Goal: Transaction & Acquisition: Purchase product/service

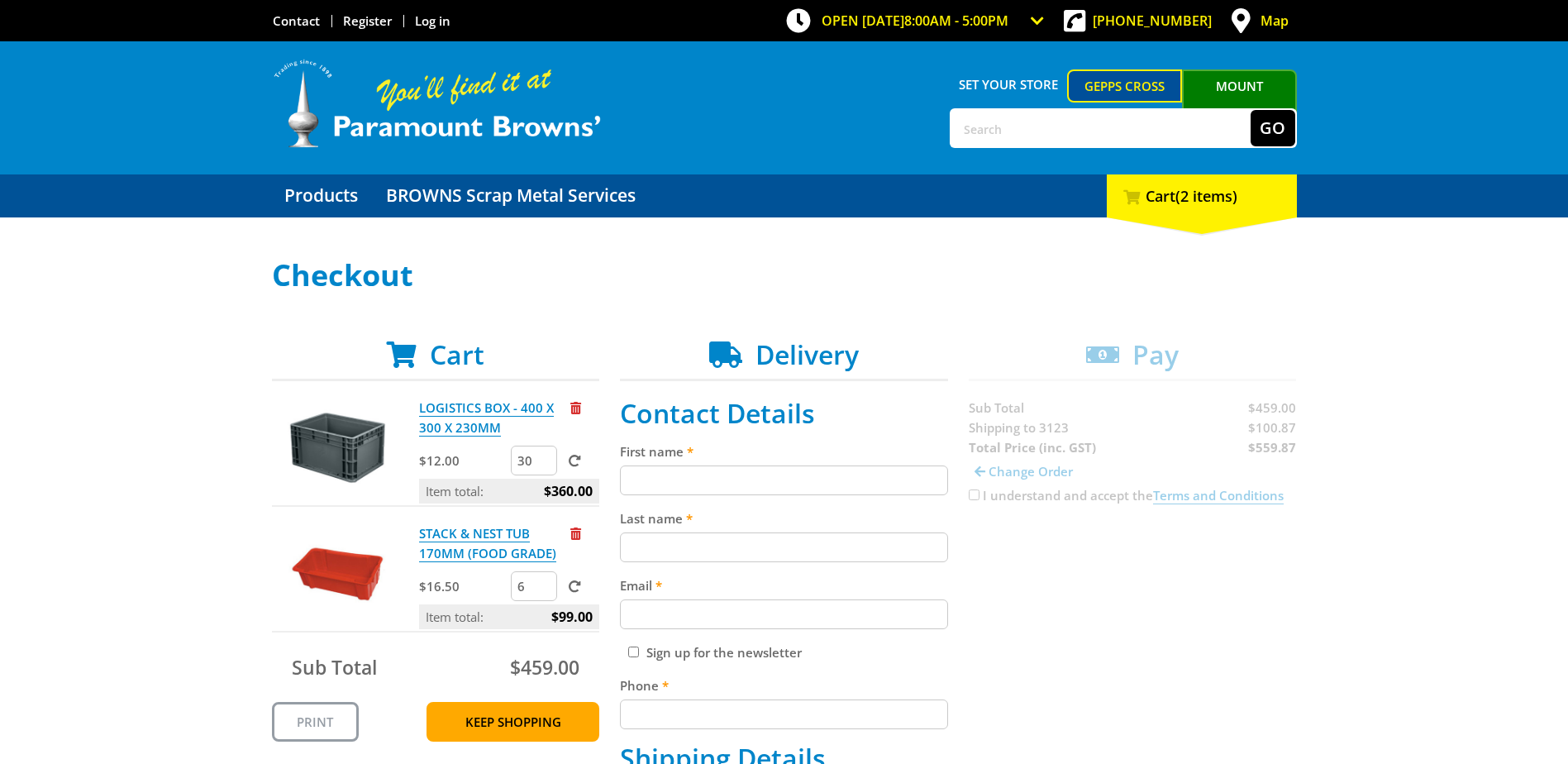
select select "VIC"
drag, startPoint x: 893, startPoint y: 364, endPoint x: 759, endPoint y: 360, distance: 134.1
click at [759, 360] on h2 "Delivery" at bounding box center [783, 354] width 328 height 32
drag, startPoint x: 759, startPoint y: 360, endPoint x: 867, endPoint y: 373, distance: 108.8
click at [867, 373] on header "Delivery" at bounding box center [783, 359] width 328 height 43
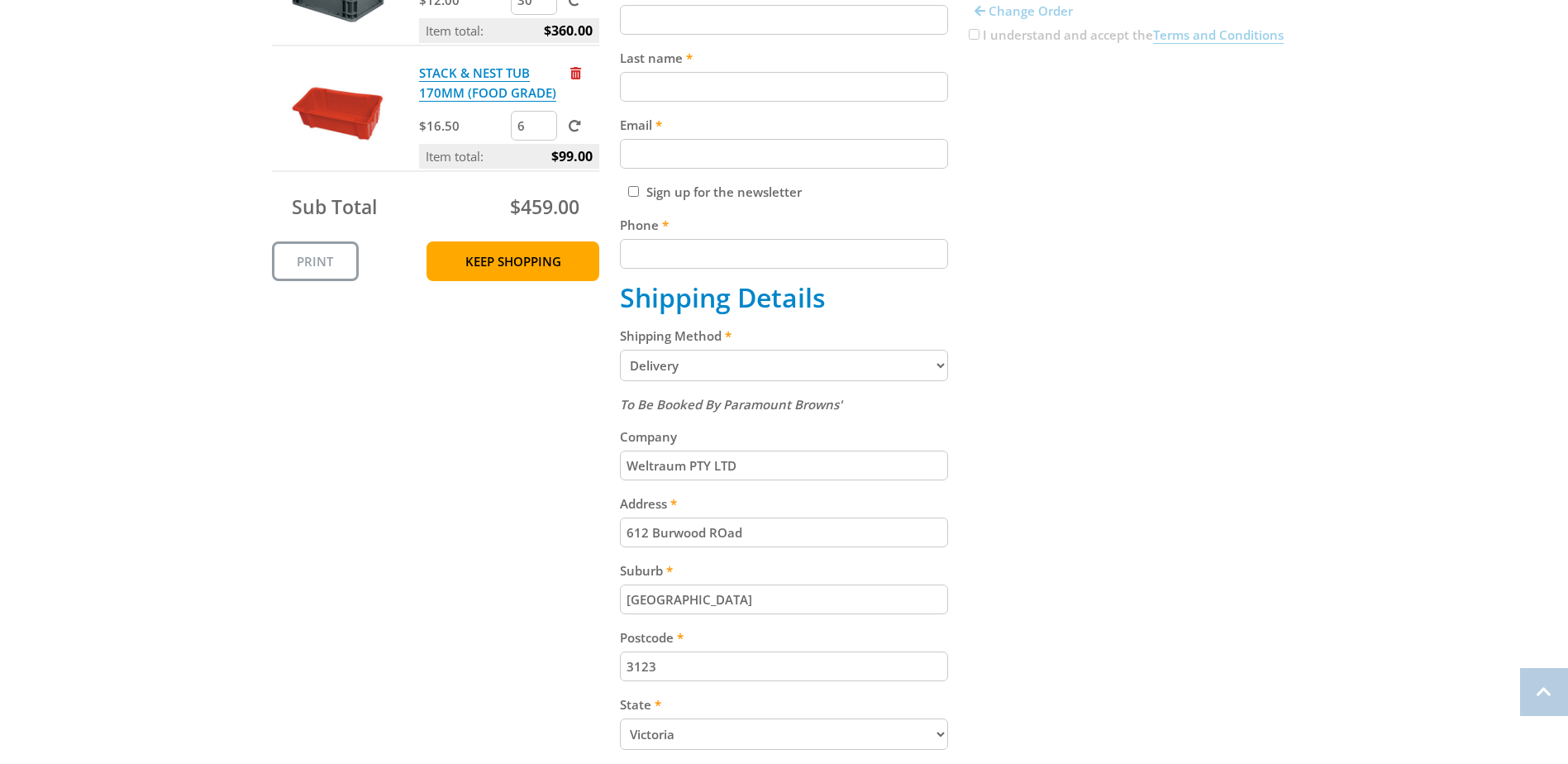
scroll to position [496, 0]
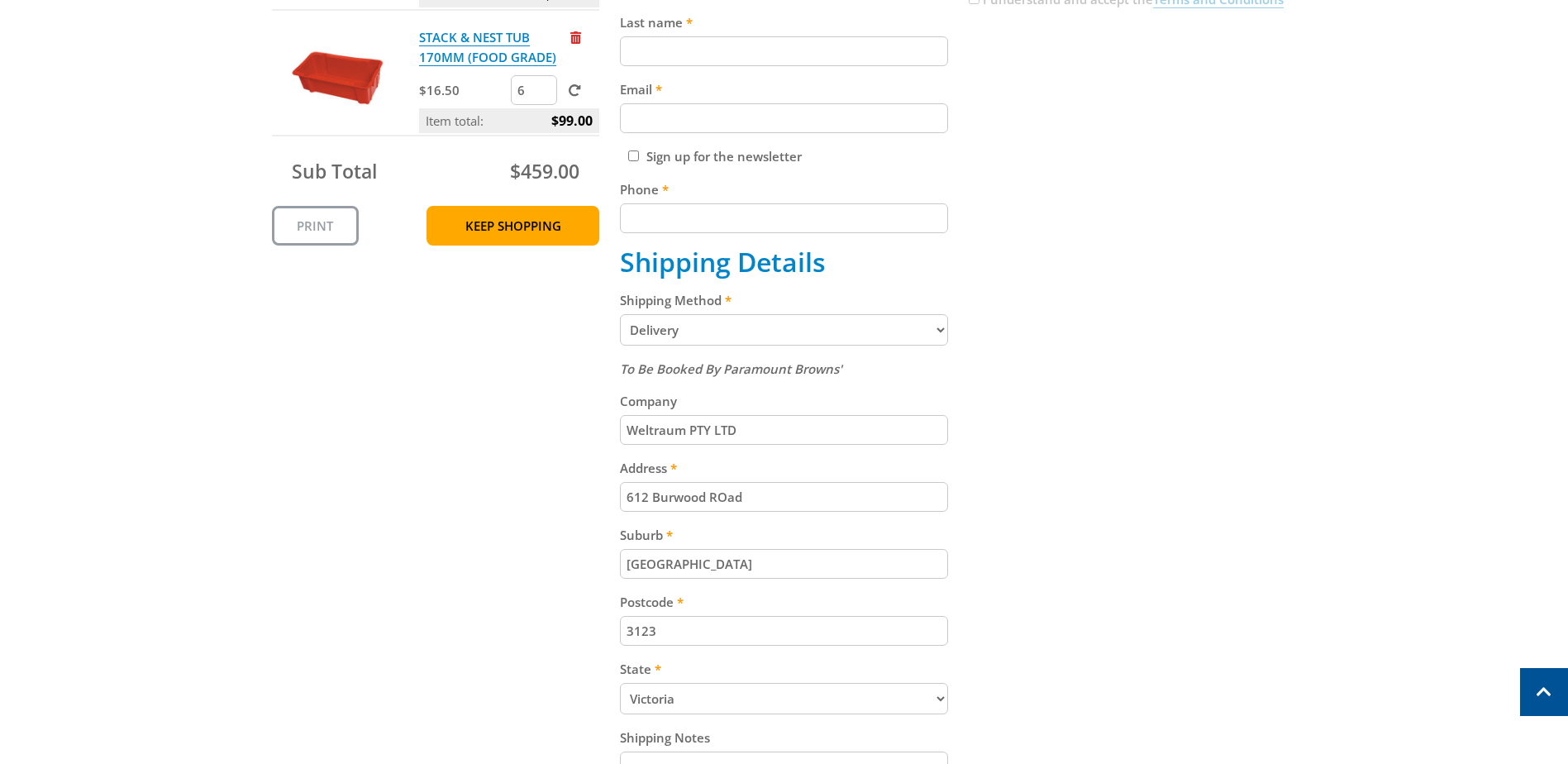
click at [724, 499] on input "612 Burwood ROad" at bounding box center [783, 497] width 328 height 30
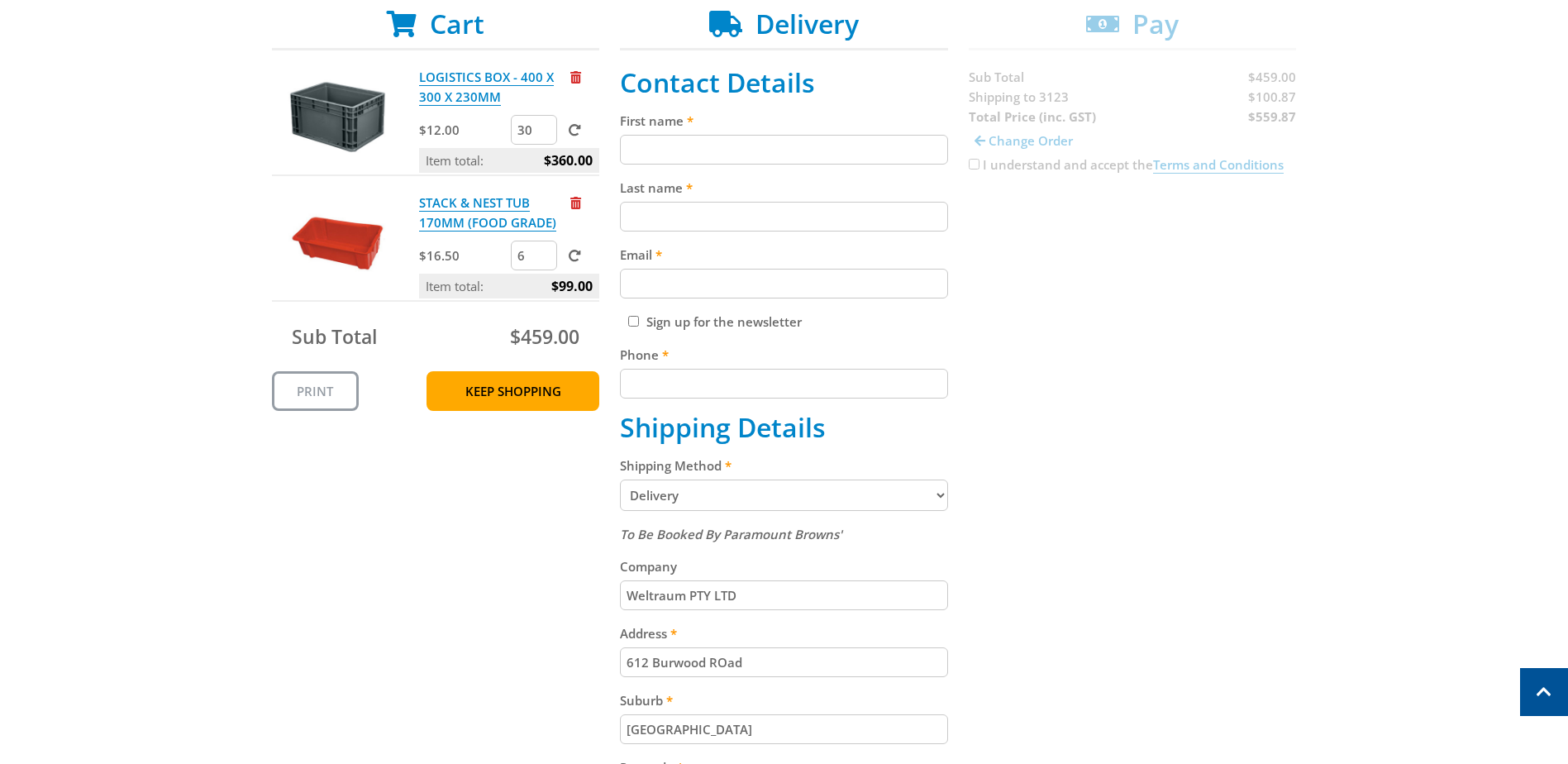
scroll to position [0, 0]
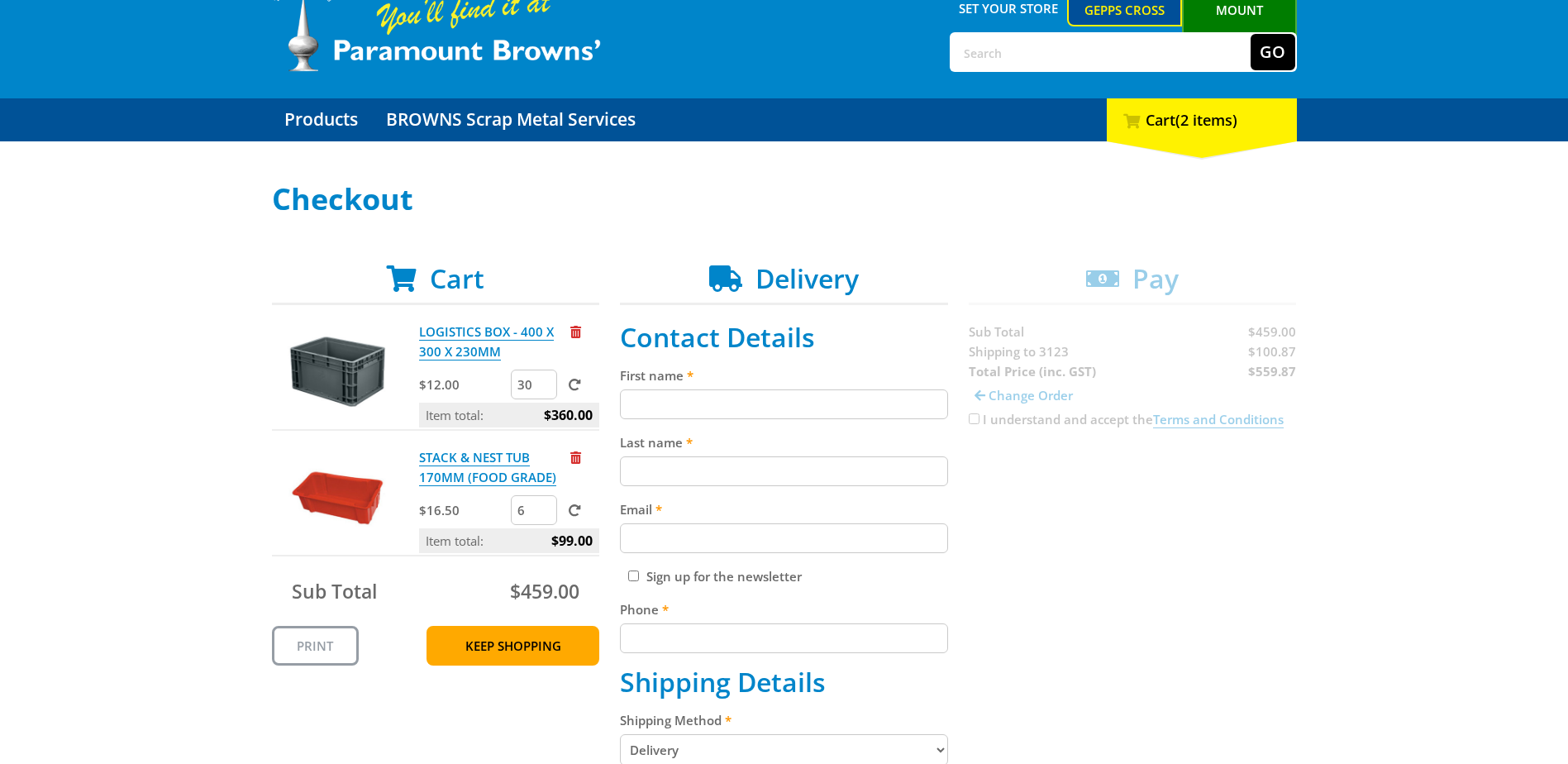
scroll to position [165, 0]
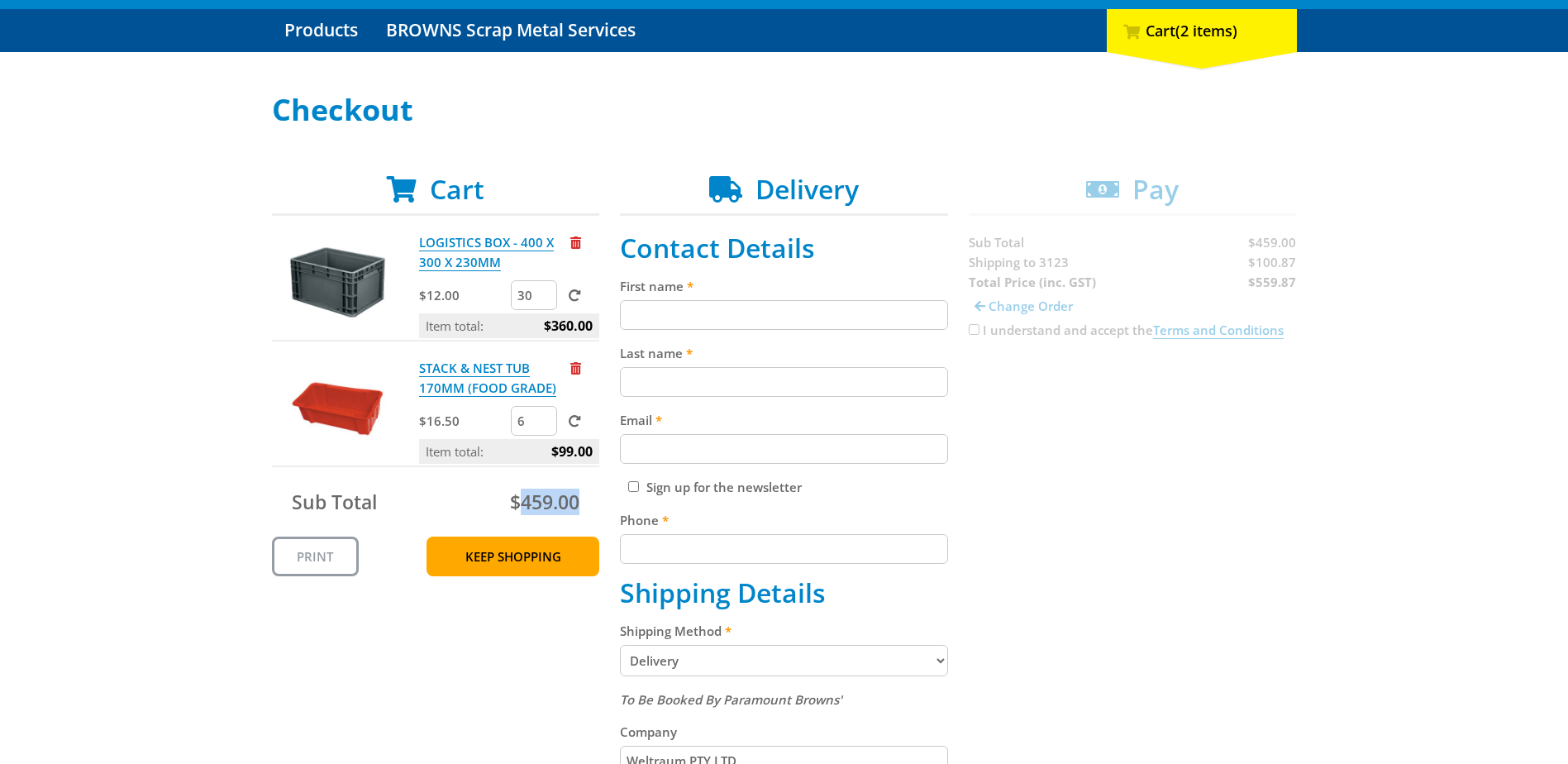
drag, startPoint x: 579, startPoint y: 503, endPoint x: 515, endPoint y: 493, distance: 64.8
click at [515, 493] on span "$459.00" at bounding box center [544, 502] width 69 height 27
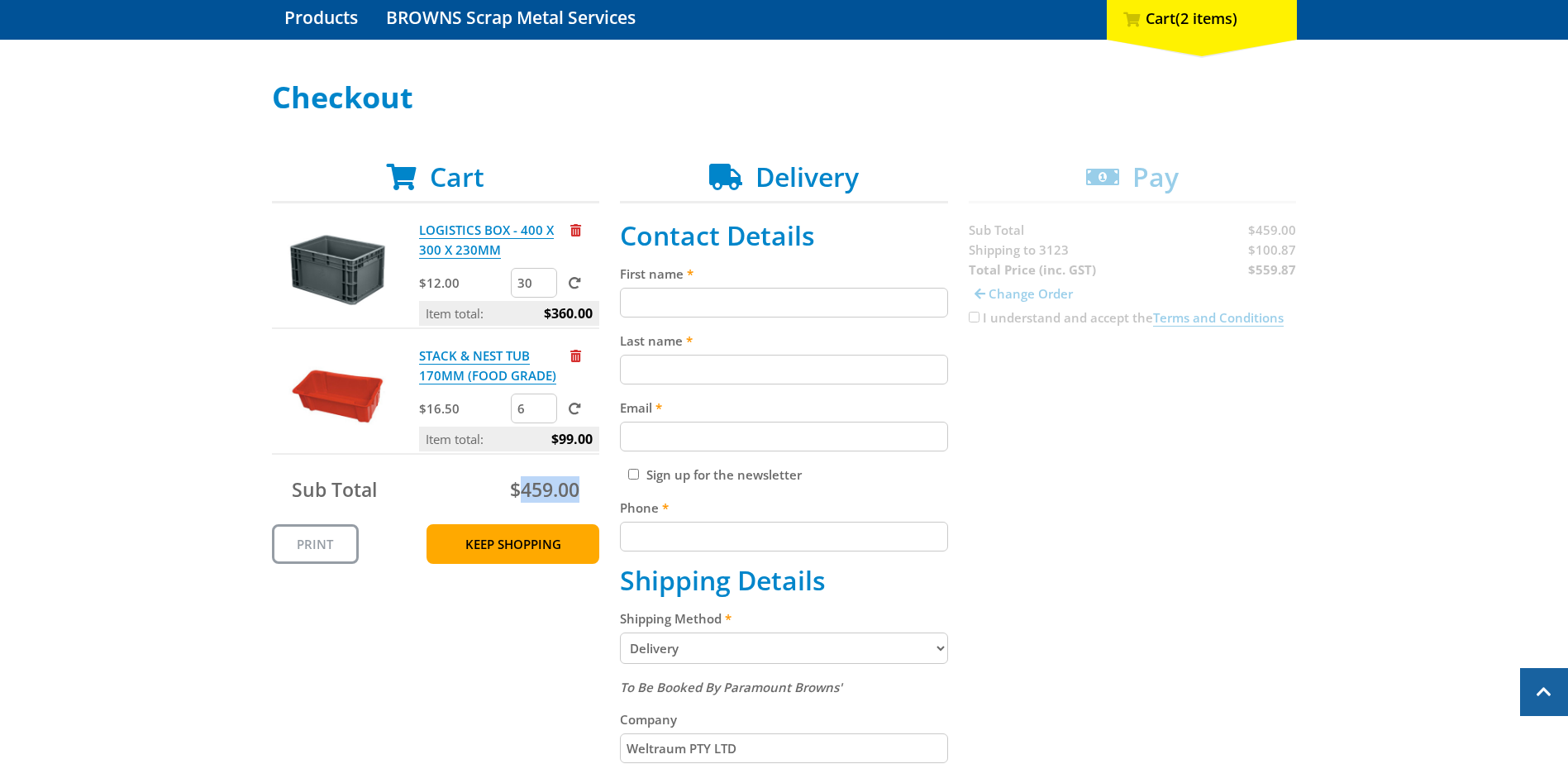
scroll to position [83, 0]
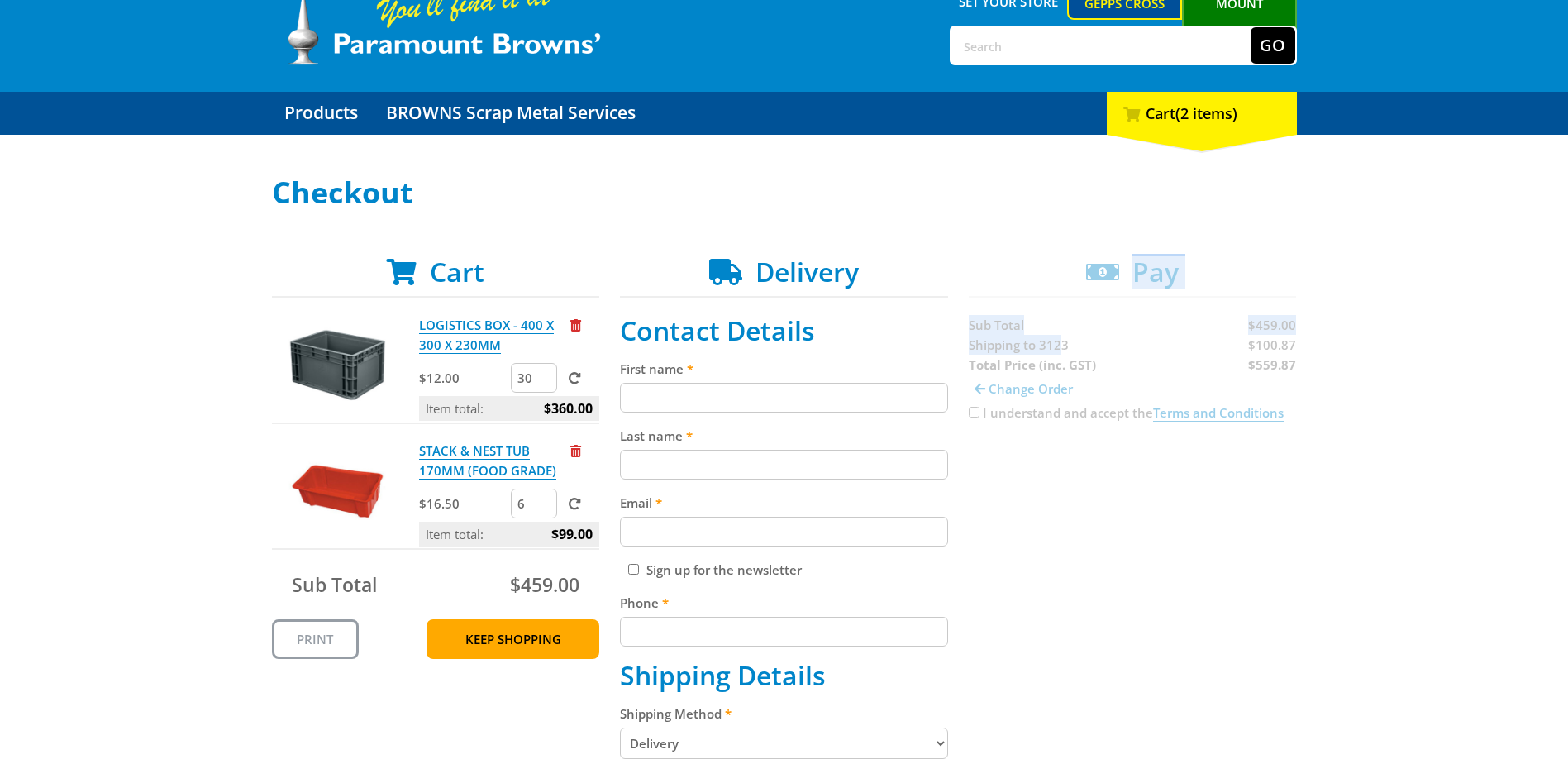
drag, startPoint x: 964, startPoint y: 334, endPoint x: 1057, endPoint y: 339, distance: 93.1
drag, startPoint x: 1057, startPoint y: 339, endPoint x: 1112, endPoint y: 355, distance: 57.3
drag, startPoint x: 1112, startPoint y: 355, endPoint x: 1113, endPoint y: 369, distance: 14.0
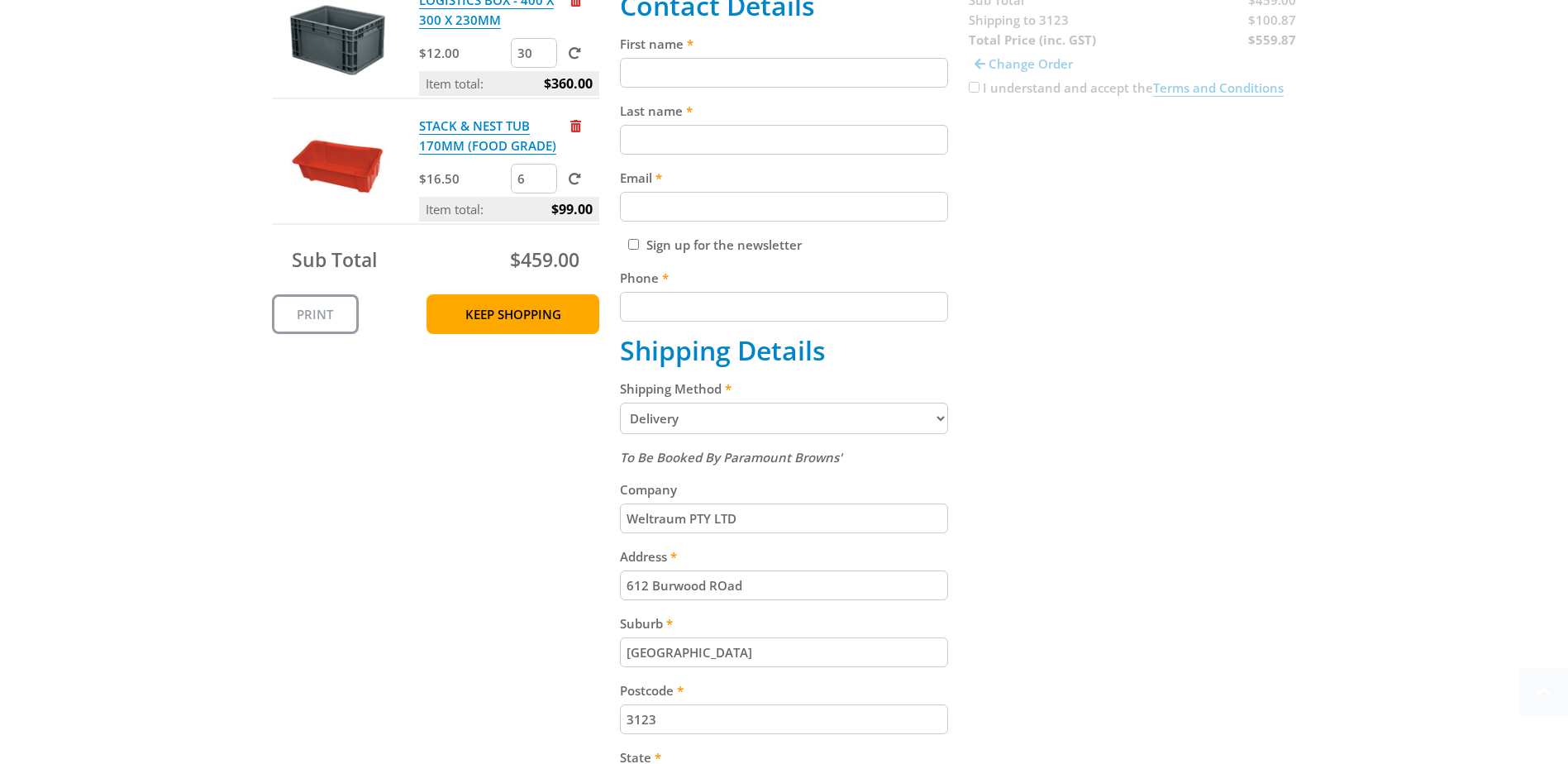
scroll to position [413, 0]
